Goal: Task Accomplishment & Management: Complete application form

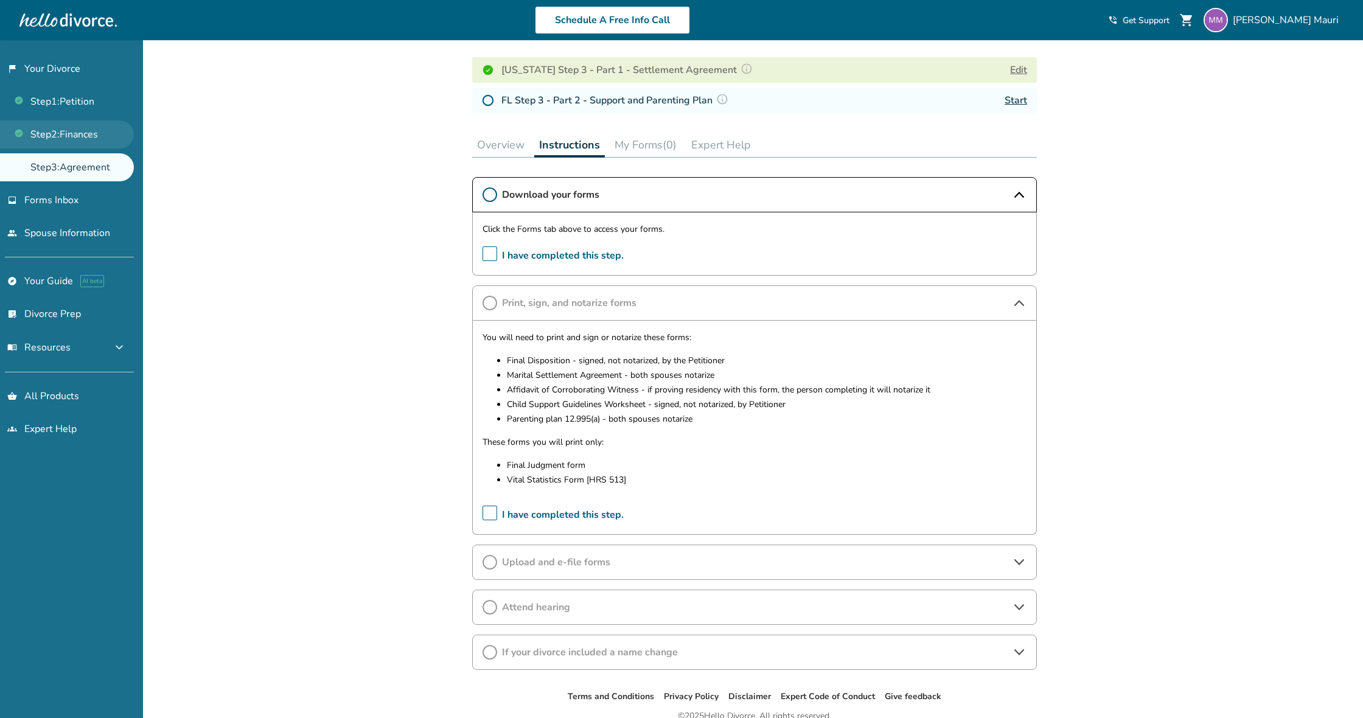
click at [63, 136] on link "Step 2 : Finances" at bounding box center [67, 134] width 134 height 28
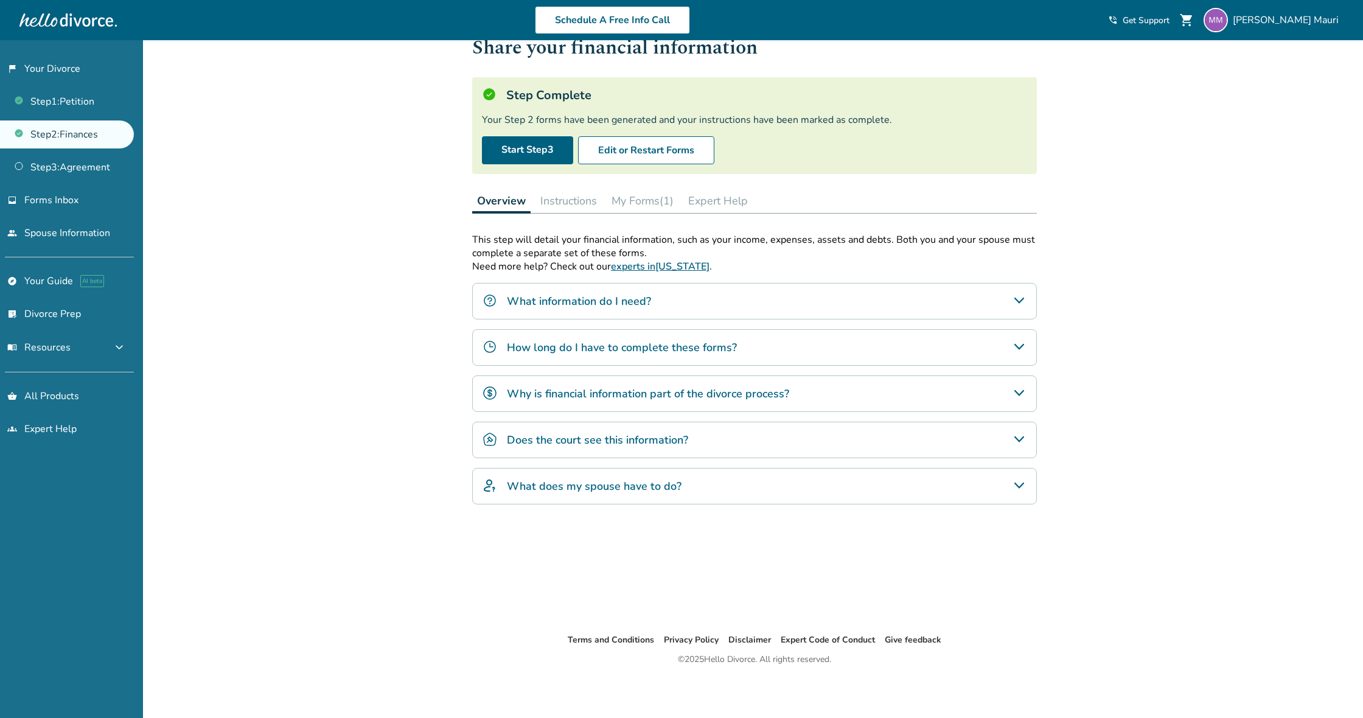
click at [654, 204] on button "My Forms (1)" at bounding box center [643, 201] width 72 height 24
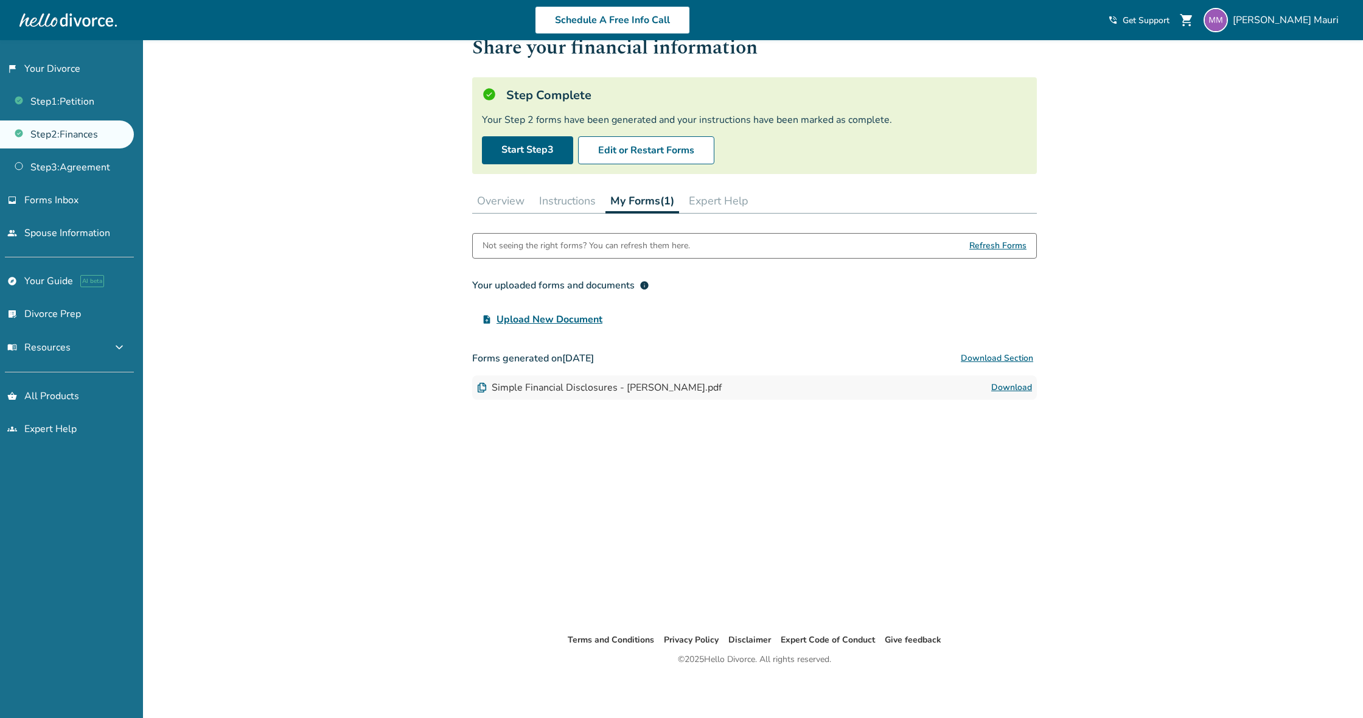
click at [639, 207] on button "My Forms (1)" at bounding box center [642, 201] width 74 height 25
click at [1016, 388] on link "Download" at bounding box center [1011, 387] width 41 height 15
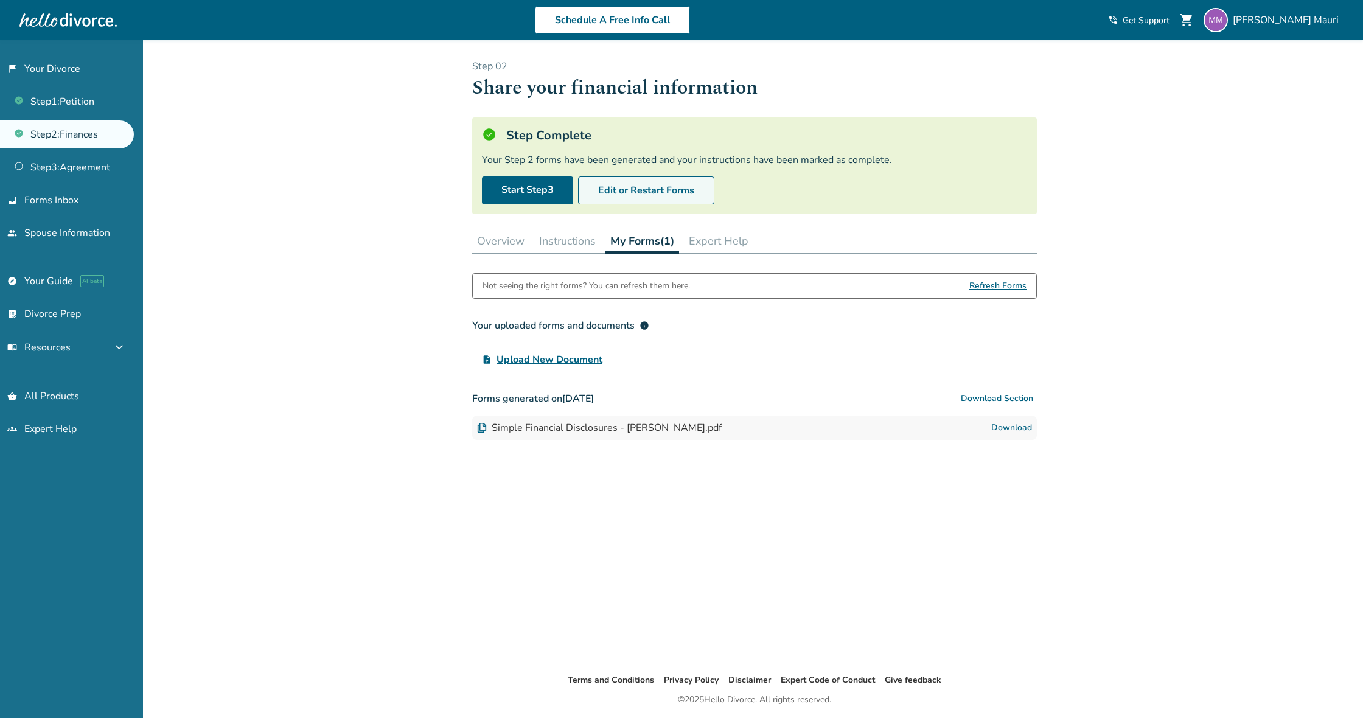
click at [652, 190] on button "Edit or Restart Forms" at bounding box center [646, 190] width 136 height 28
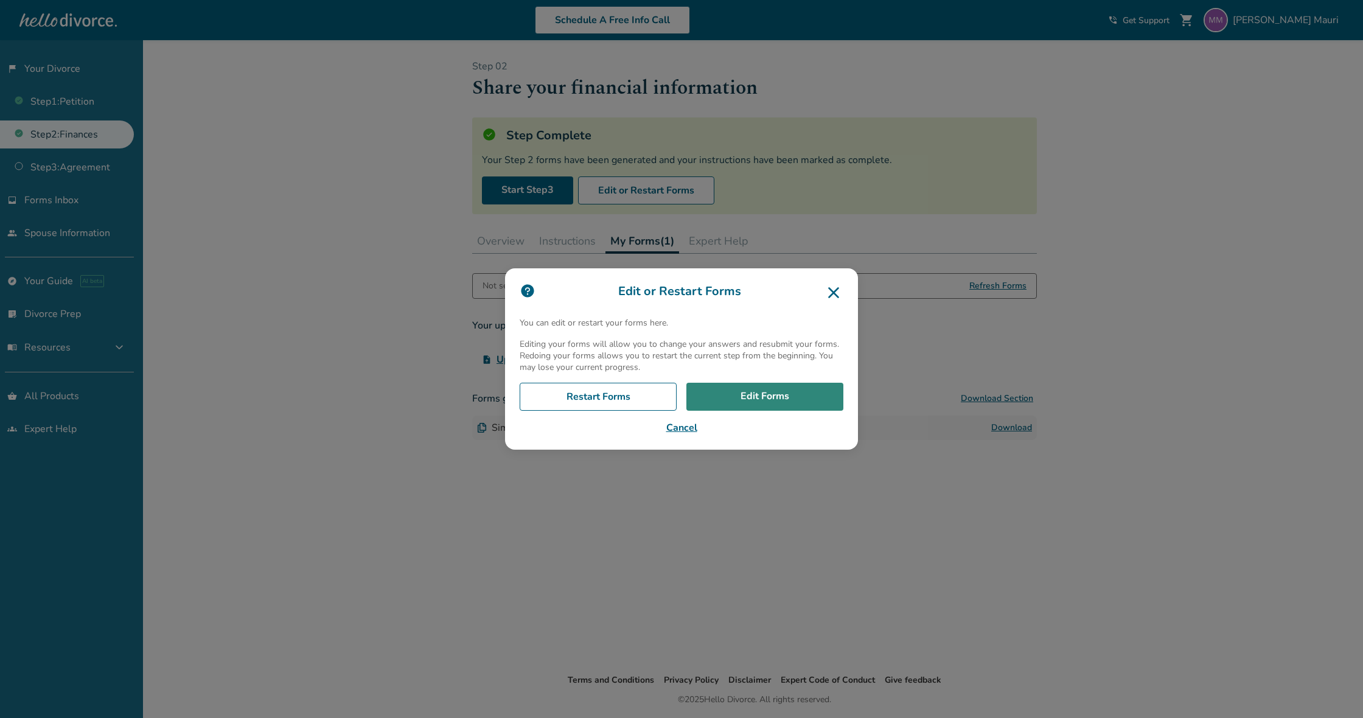
click at [751, 400] on link "Edit Forms" at bounding box center [764, 397] width 157 height 28
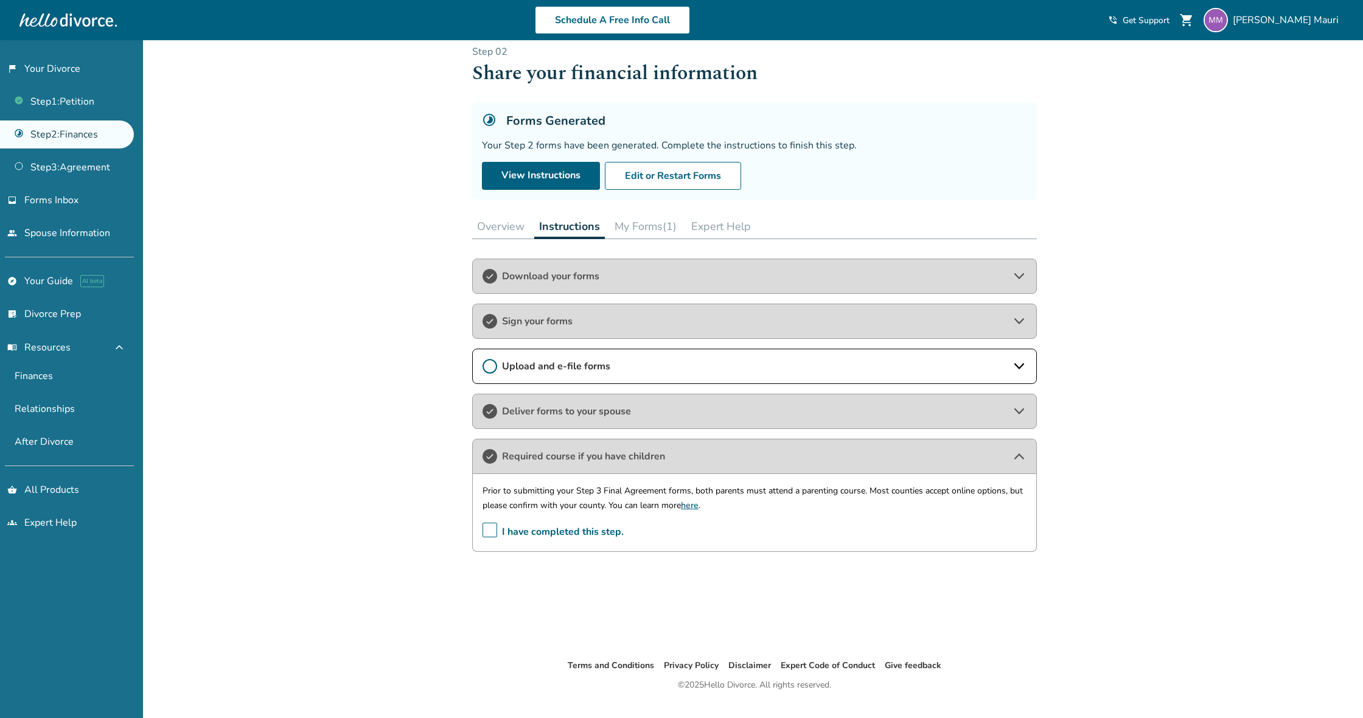
click at [644, 228] on button "My Forms (1)" at bounding box center [646, 226] width 72 height 24
